Goal: Task Accomplishment & Management: Complete application form

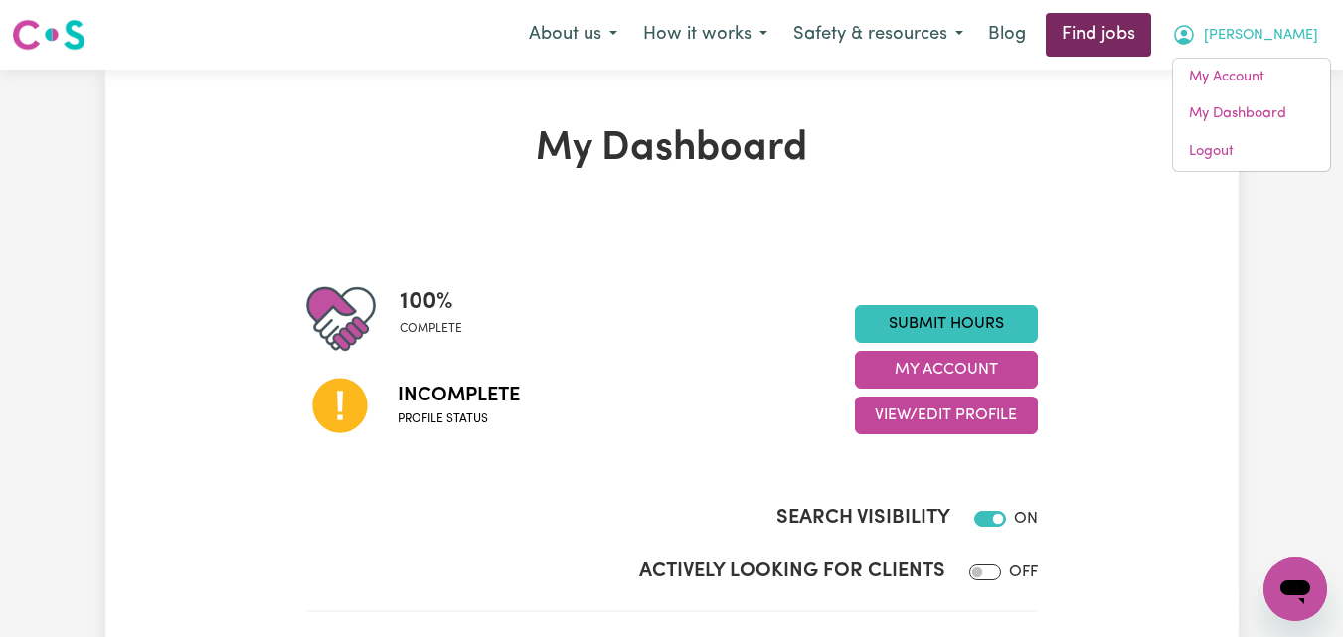
click at [1119, 31] on link "Find jobs" at bounding box center [1098, 35] width 105 height 44
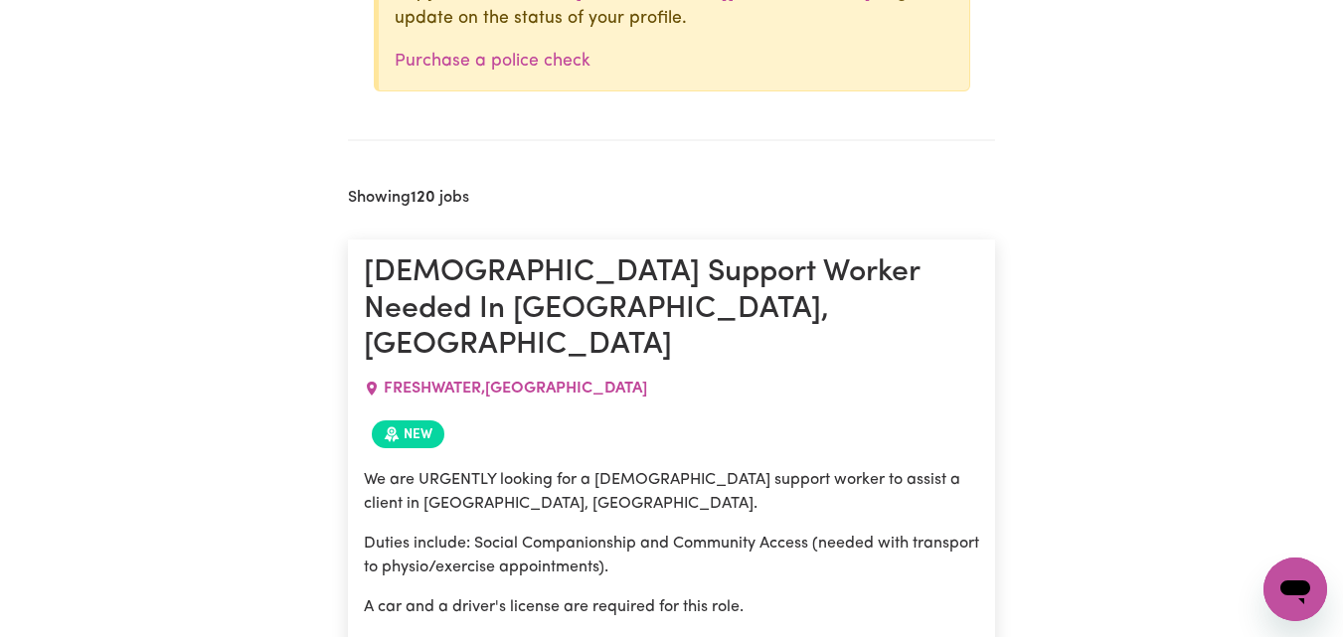
scroll to position [705, 0]
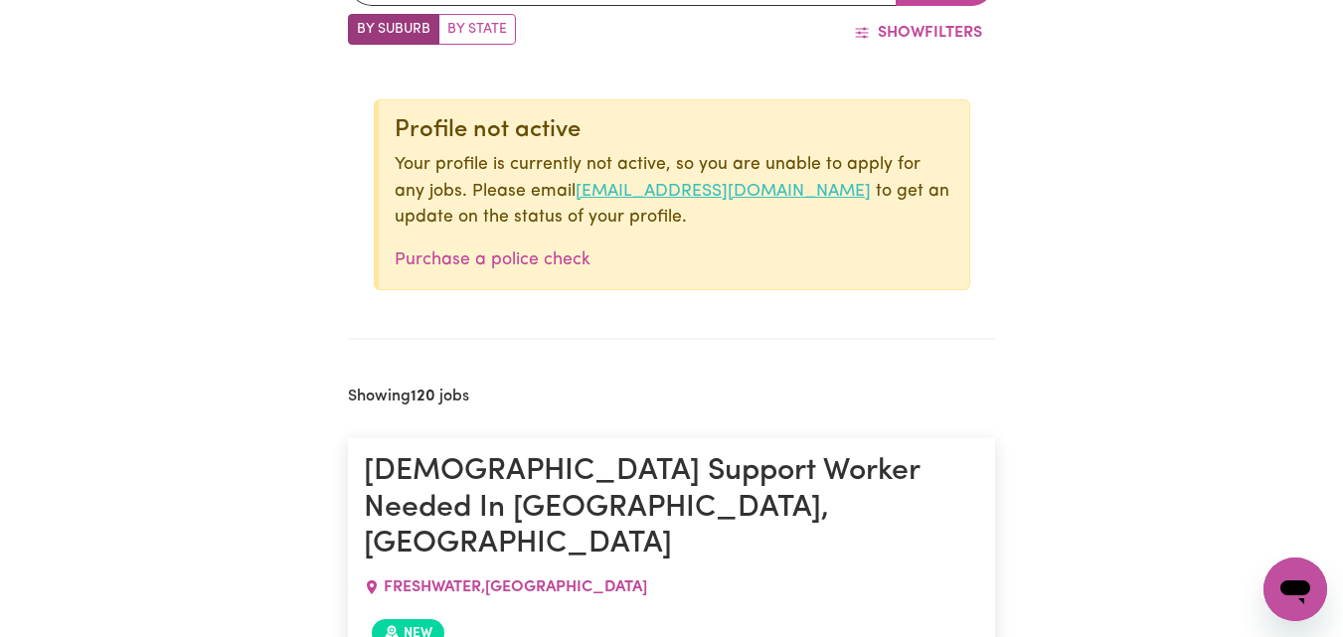
drag, startPoint x: 539, startPoint y: 188, endPoint x: 812, endPoint y: 188, distance: 273.3
click at [812, 188] on p "Your profile is currently not active, so you are unable to apply for any jobs. …" at bounding box center [674, 191] width 559 height 79
copy p "[EMAIL_ADDRESS][DOMAIN_NAME]"
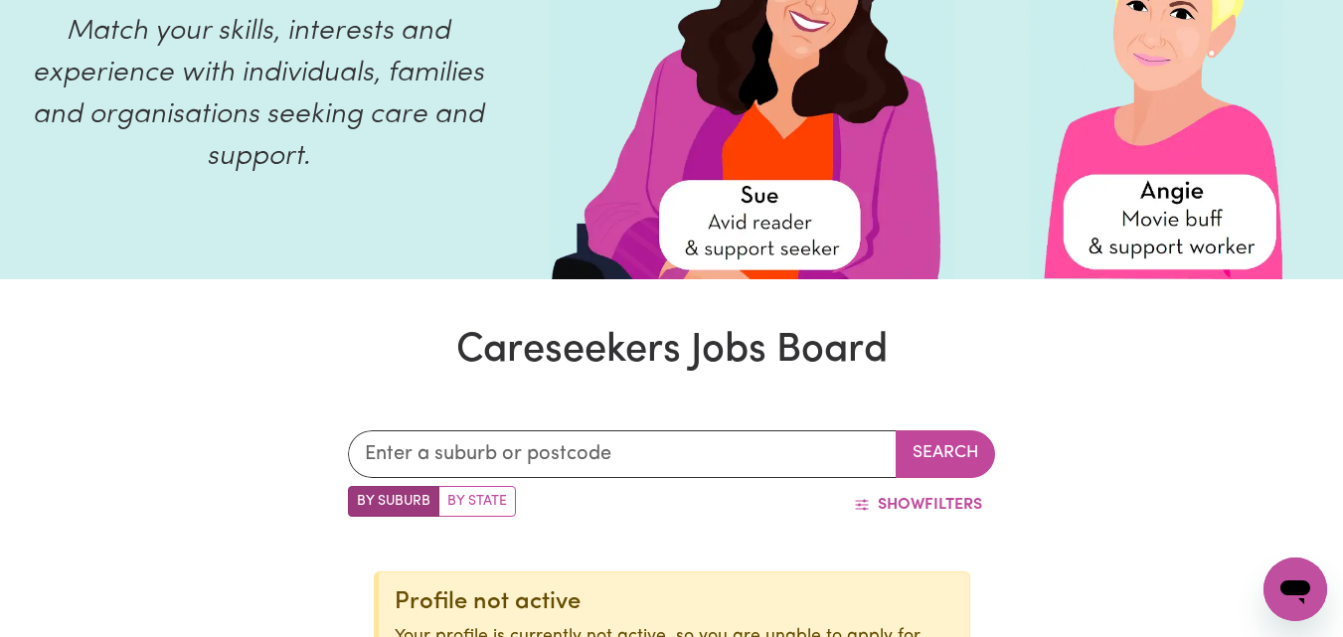
scroll to position [497, 0]
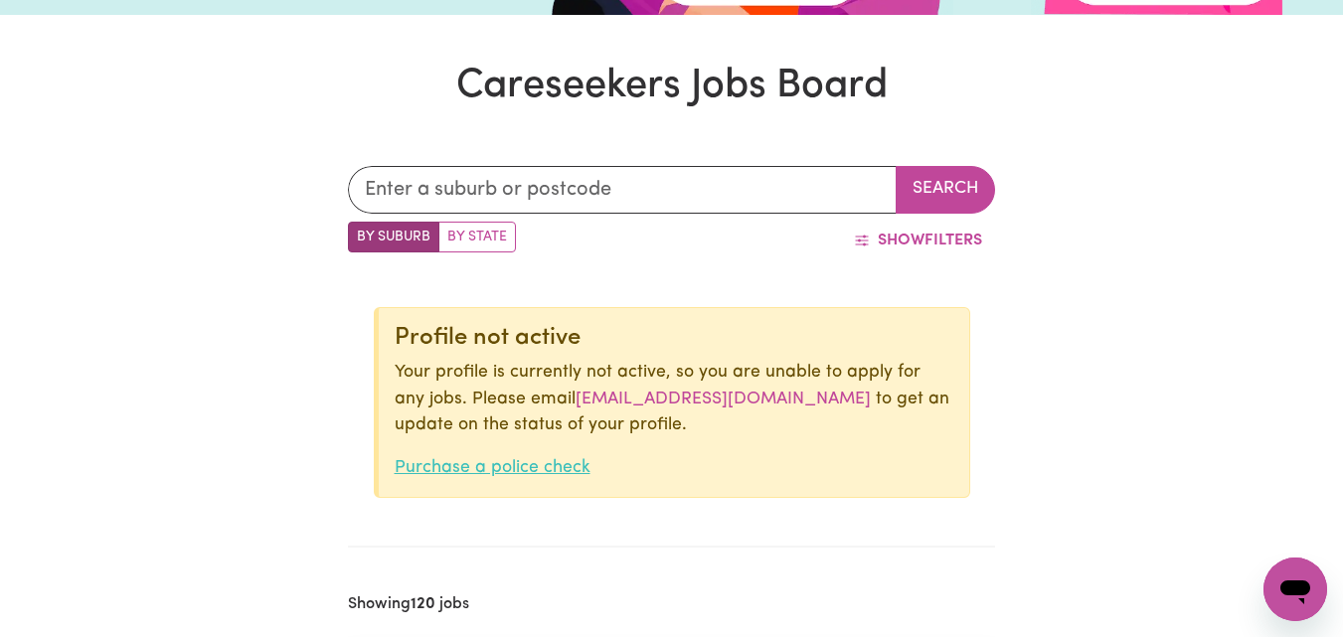
click at [545, 471] on link "Purchase a police check" at bounding box center [493, 467] width 196 height 17
click at [486, 238] on label "By State" at bounding box center [477, 237] width 78 height 31
click at [361, 235] on input "By State" at bounding box center [354, 228] width 13 height 13
radio input "true"
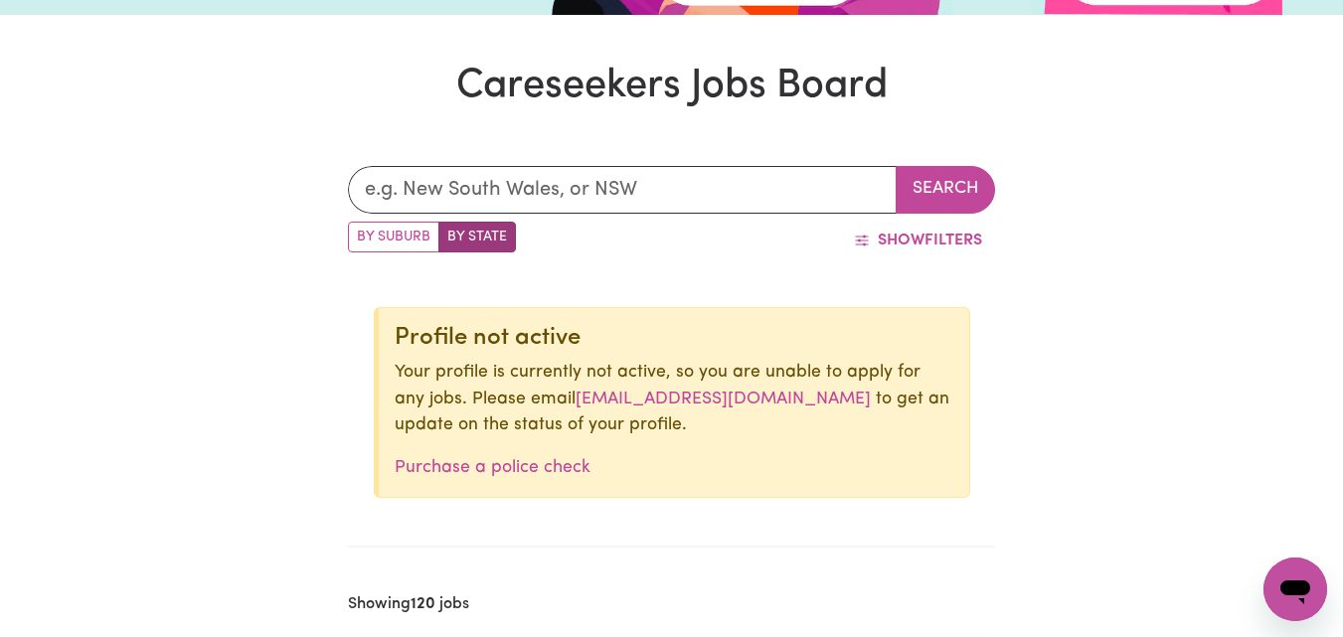
click at [414, 237] on label "By Suburb" at bounding box center [393, 237] width 91 height 31
click at [361, 235] on input "By Suburb" at bounding box center [354, 228] width 13 height 13
radio input "true"
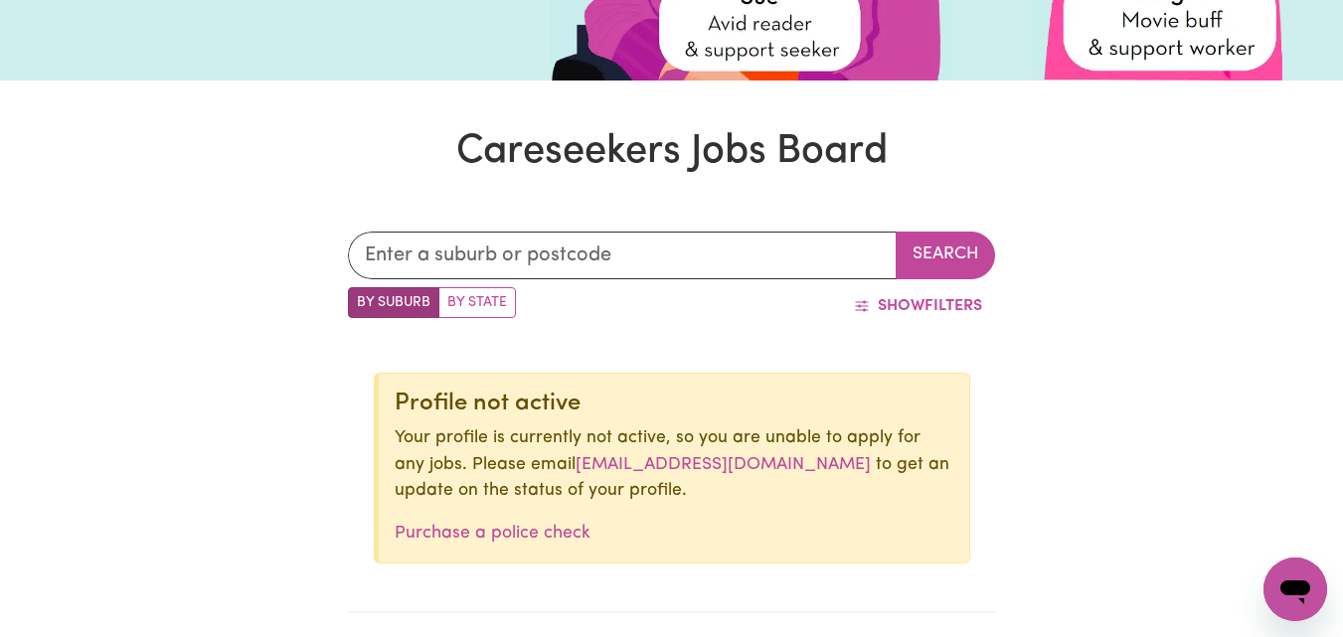
scroll to position [398, 0]
